Goal: Check status

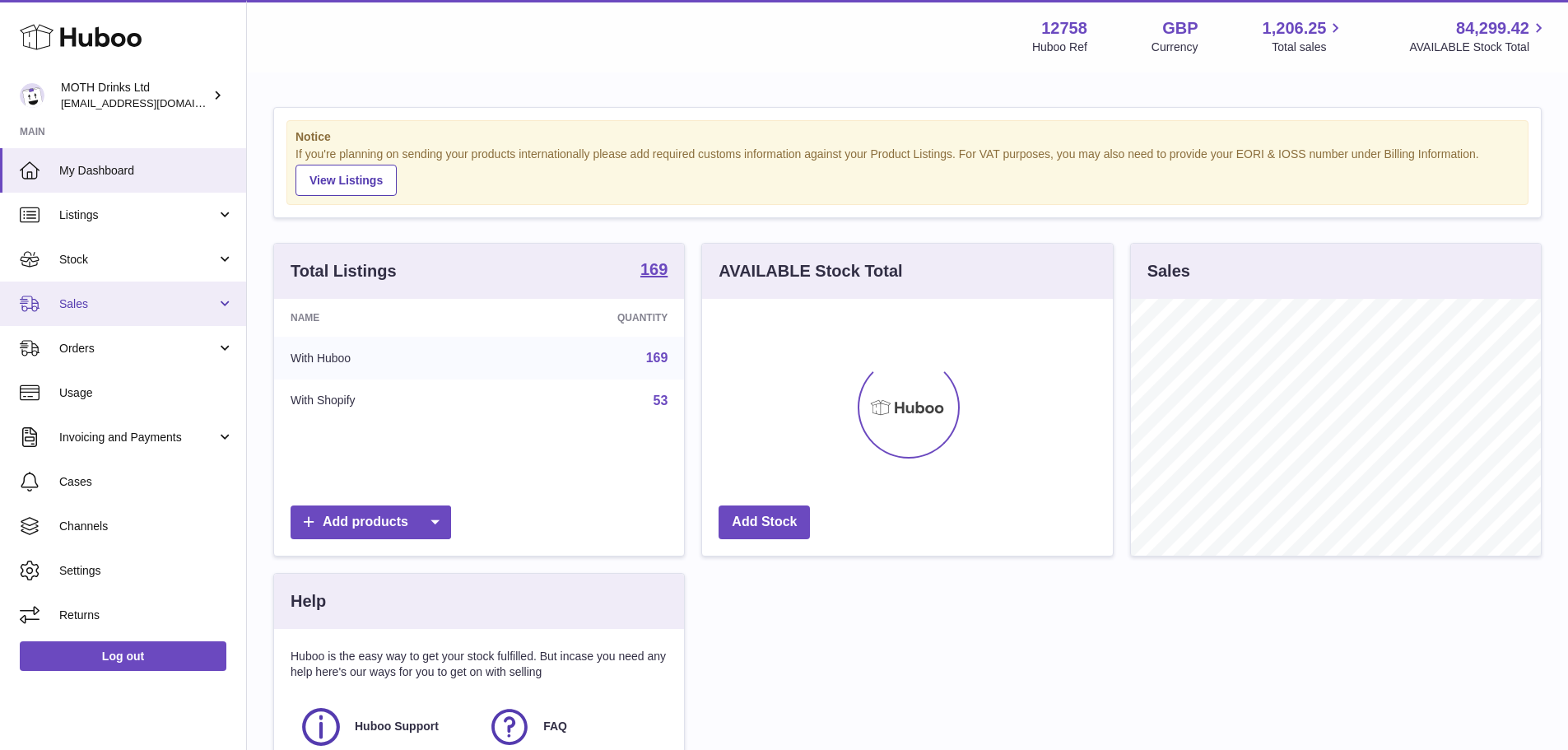
scroll to position [257, 411]
click at [101, 290] on link "Sales" at bounding box center [123, 304] width 246 height 45
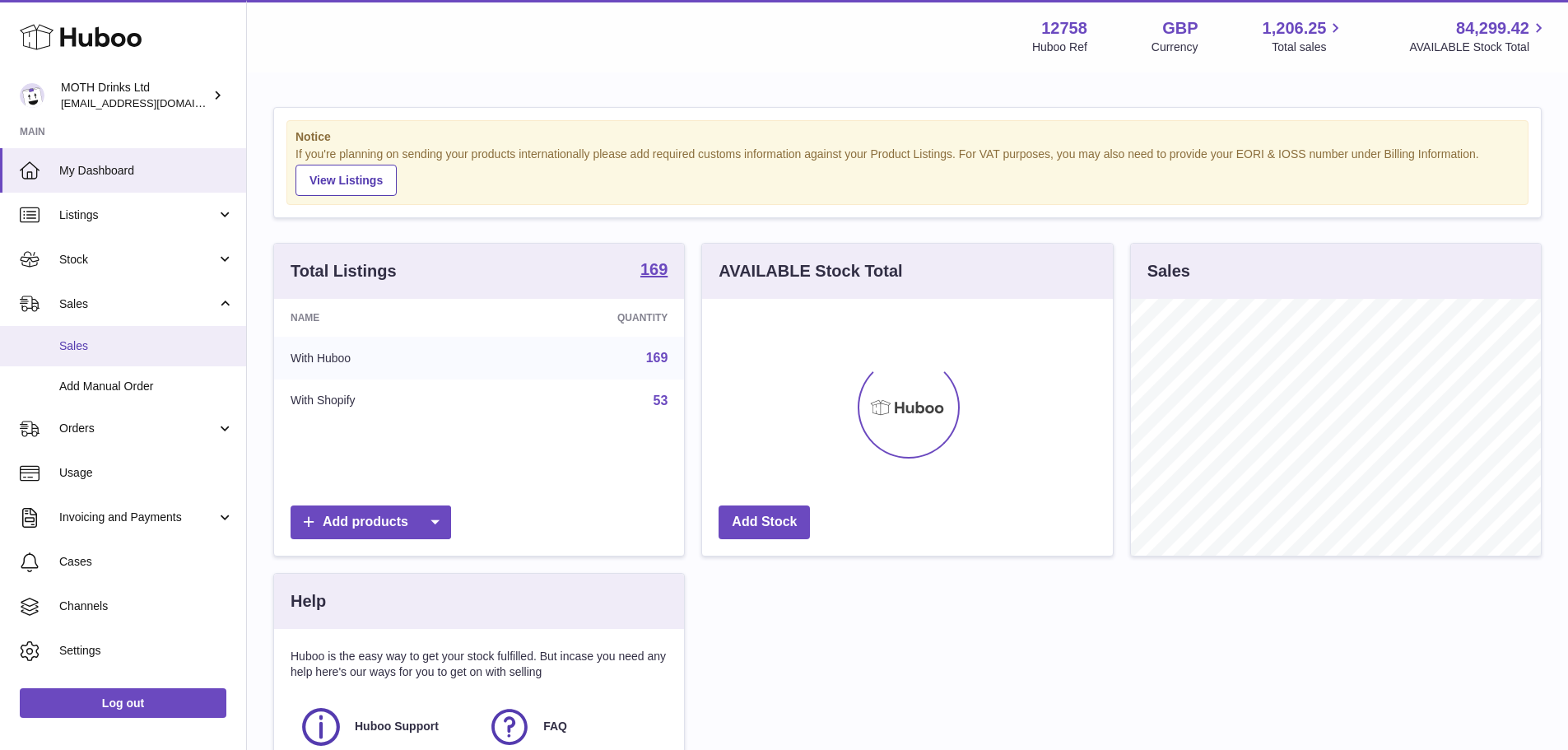
click at [130, 345] on span "Sales" at bounding box center [146, 347] width 175 height 15
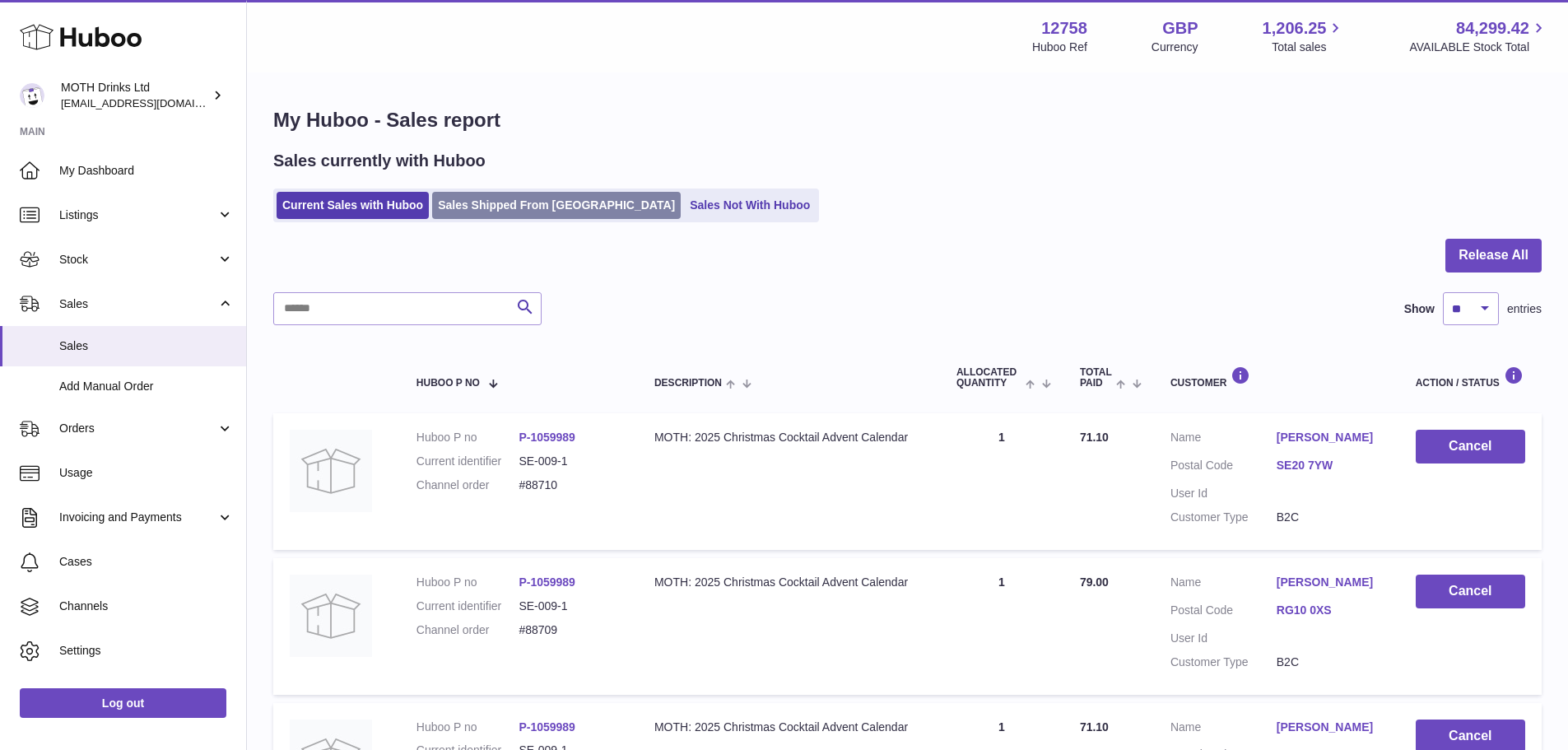
click at [516, 200] on link "Sales Shipped From [GEOGRAPHIC_DATA]" at bounding box center [556, 206] width 248 height 28
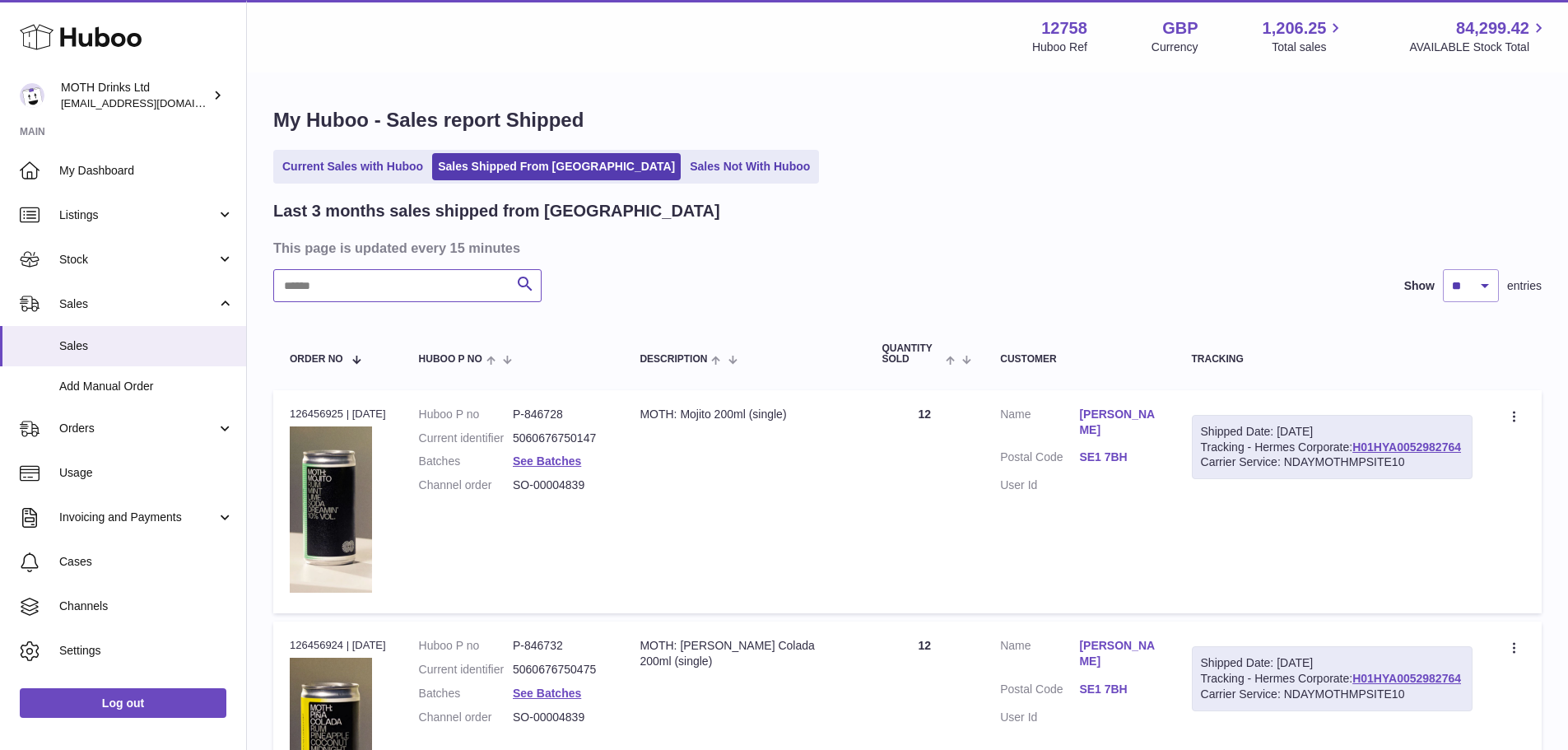
click at [426, 291] on input "text" at bounding box center [407, 286] width 268 height 33
paste input "******"
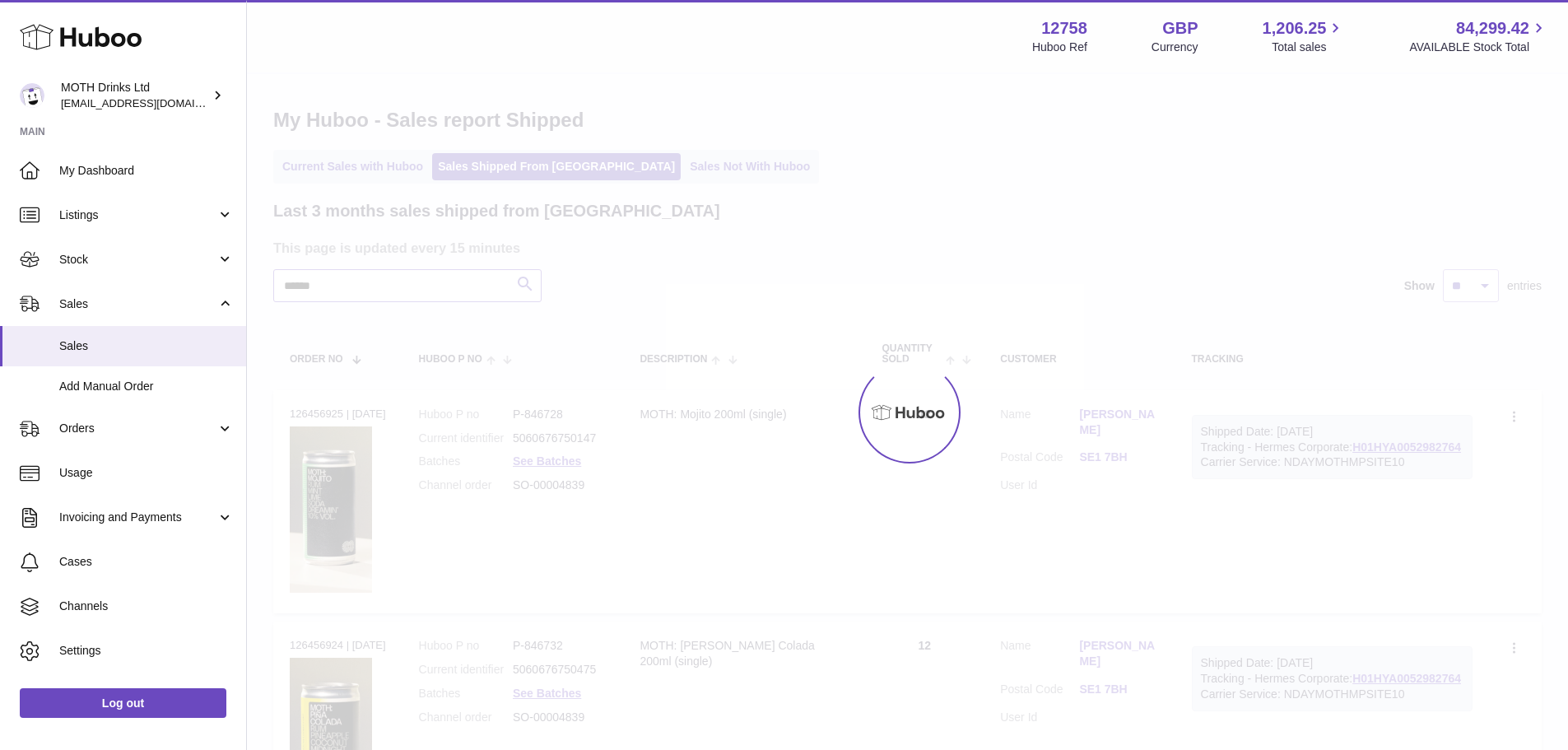
type input "******"
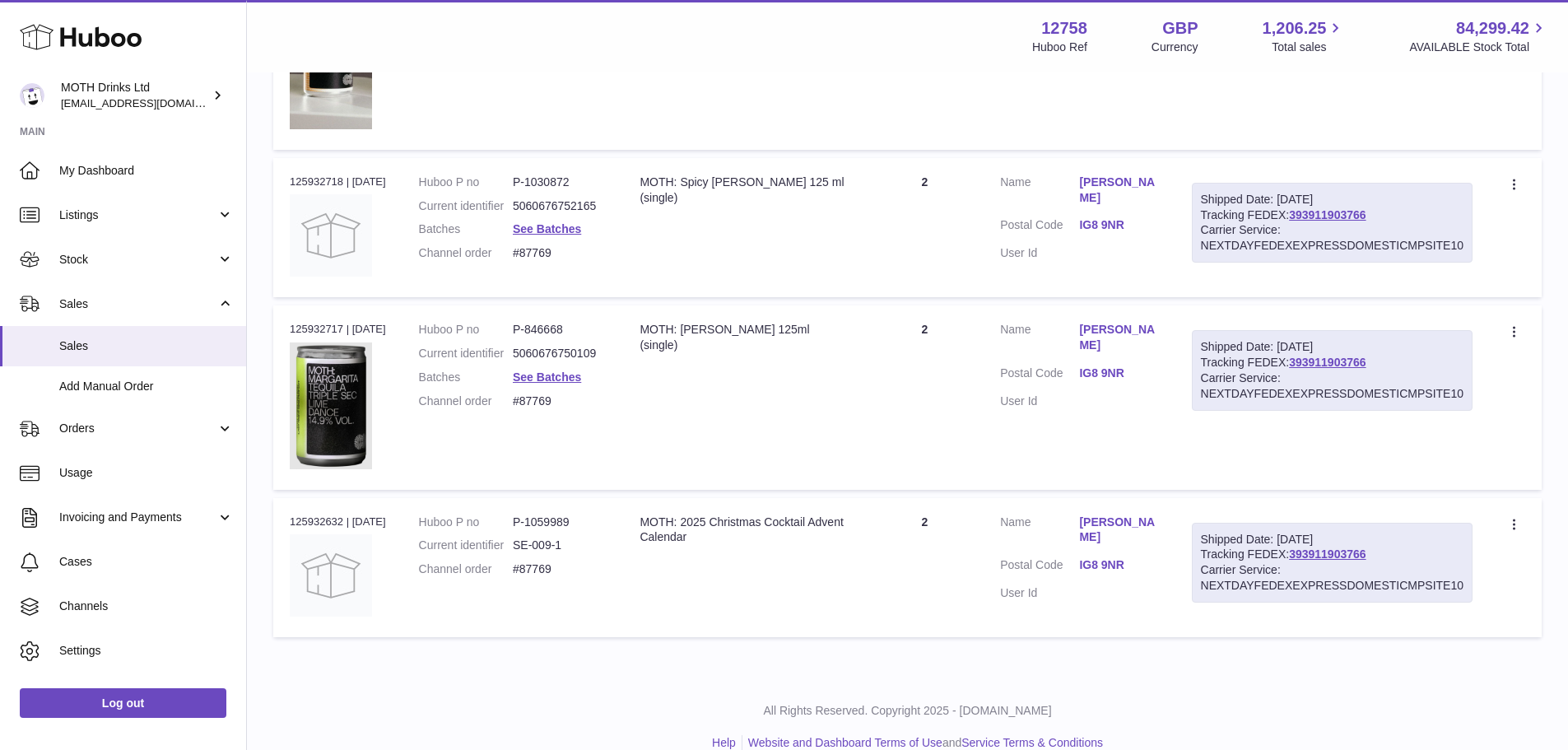
scroll to position [1271, 0]
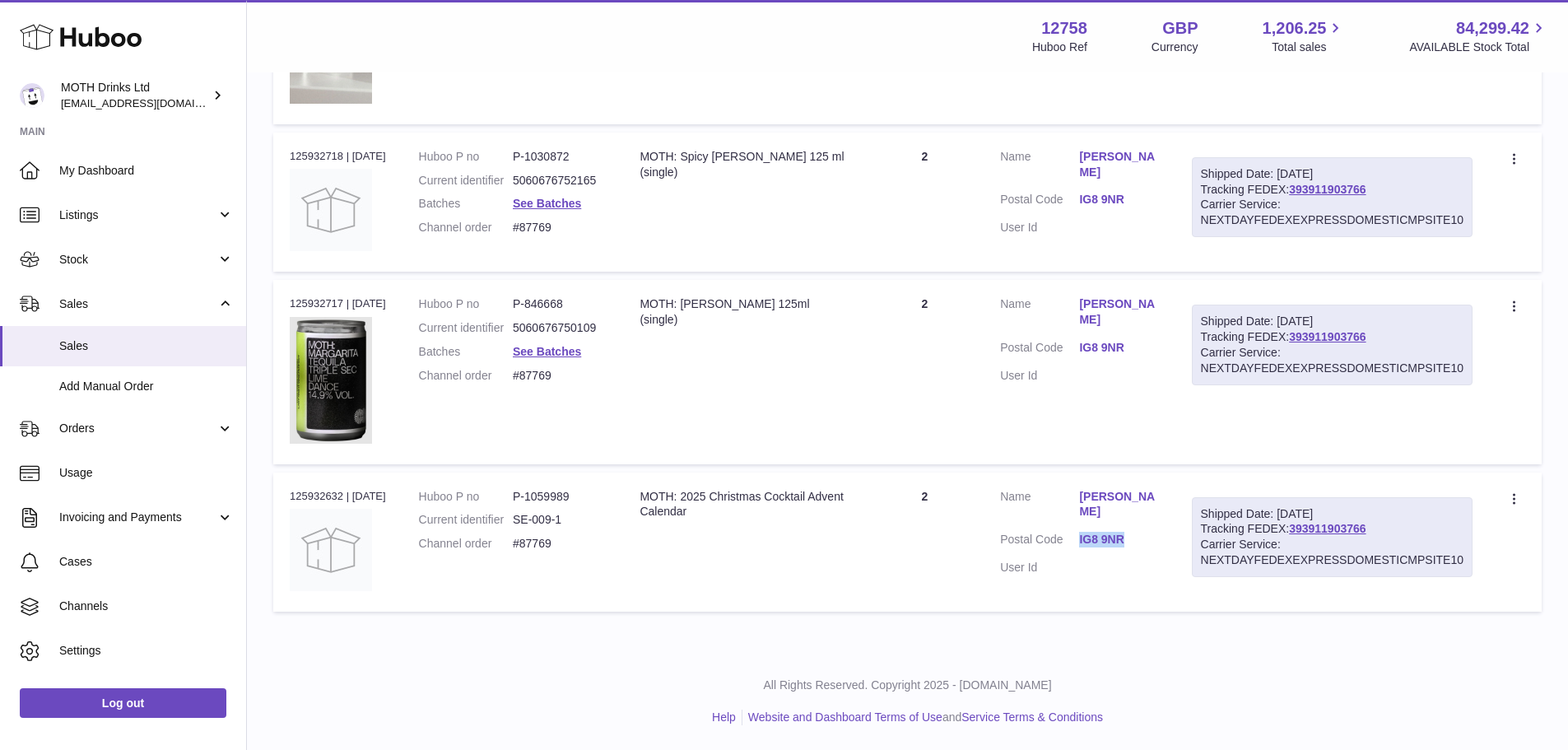
drag, startPoint x: 1103, startPoint y: 550, endPoint x: 1146, endPoint y: 552, distance: 43.0
click at [1146, 552] on dd "IG8 9NR" at bounding box center [1118, 542] width 79 height 20
copy link "IG8 9NR"
click at [1354, 532] on link "393911903766" at bounding box center [1327, 528] width 77 height 13
click at [315, 304] on div "Order no 125932717 | 4th Oct" at bounding box center [338, 304] width 96 height 15
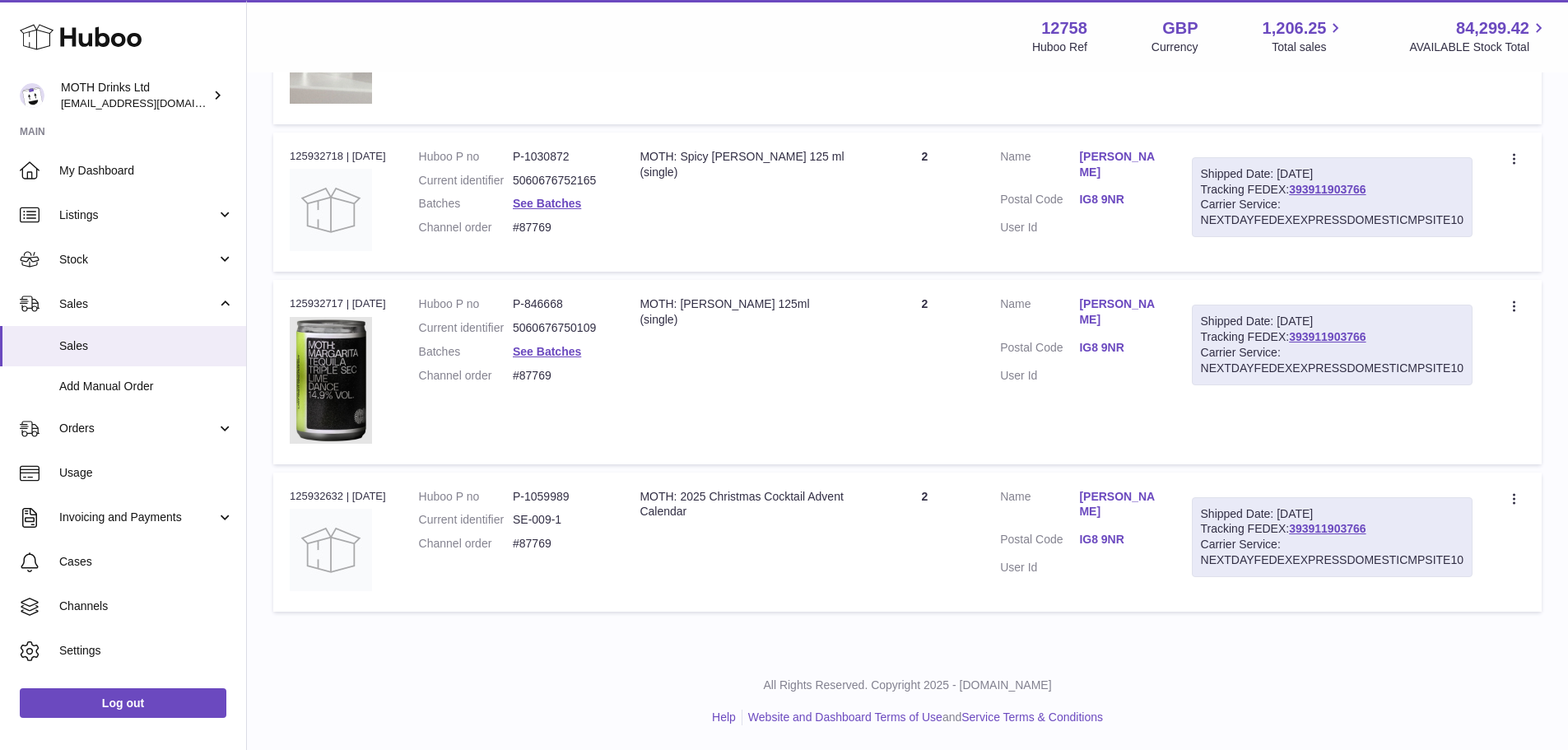
click at [315, 304] on div "Order no 125932717 | 4th Oct" at bounding box center [338, 304] width 96 height 15
copy div "125932717"
